Goal: Find contact information: Find contact information

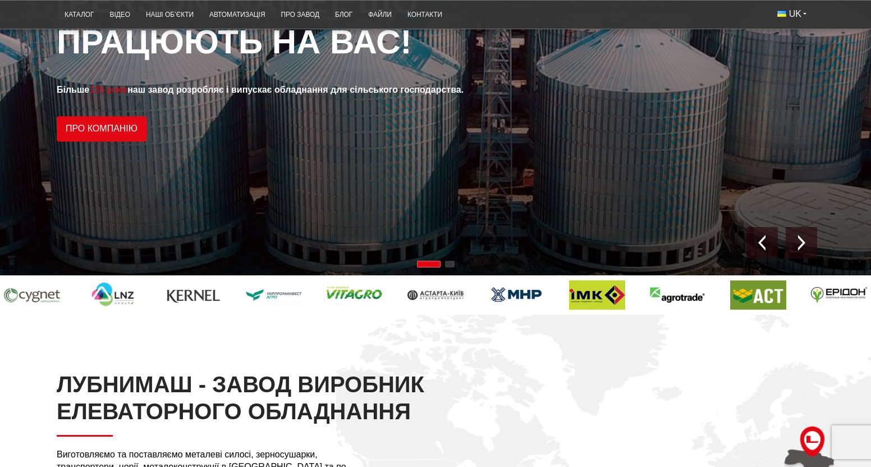
scroll to position [112, 0]
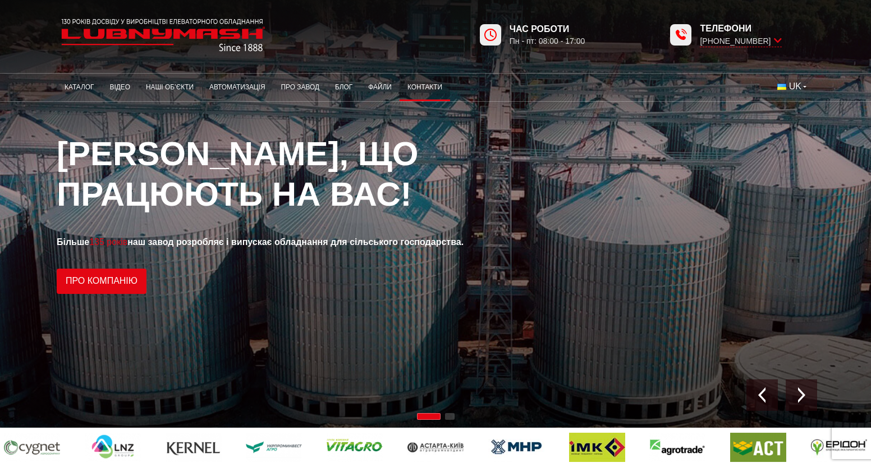
click at [414, 86] on link "Контакти" at bounding box center [425, 87] width 51 height 22
